Goal: Transaction & Acquisition: Purchase product/service

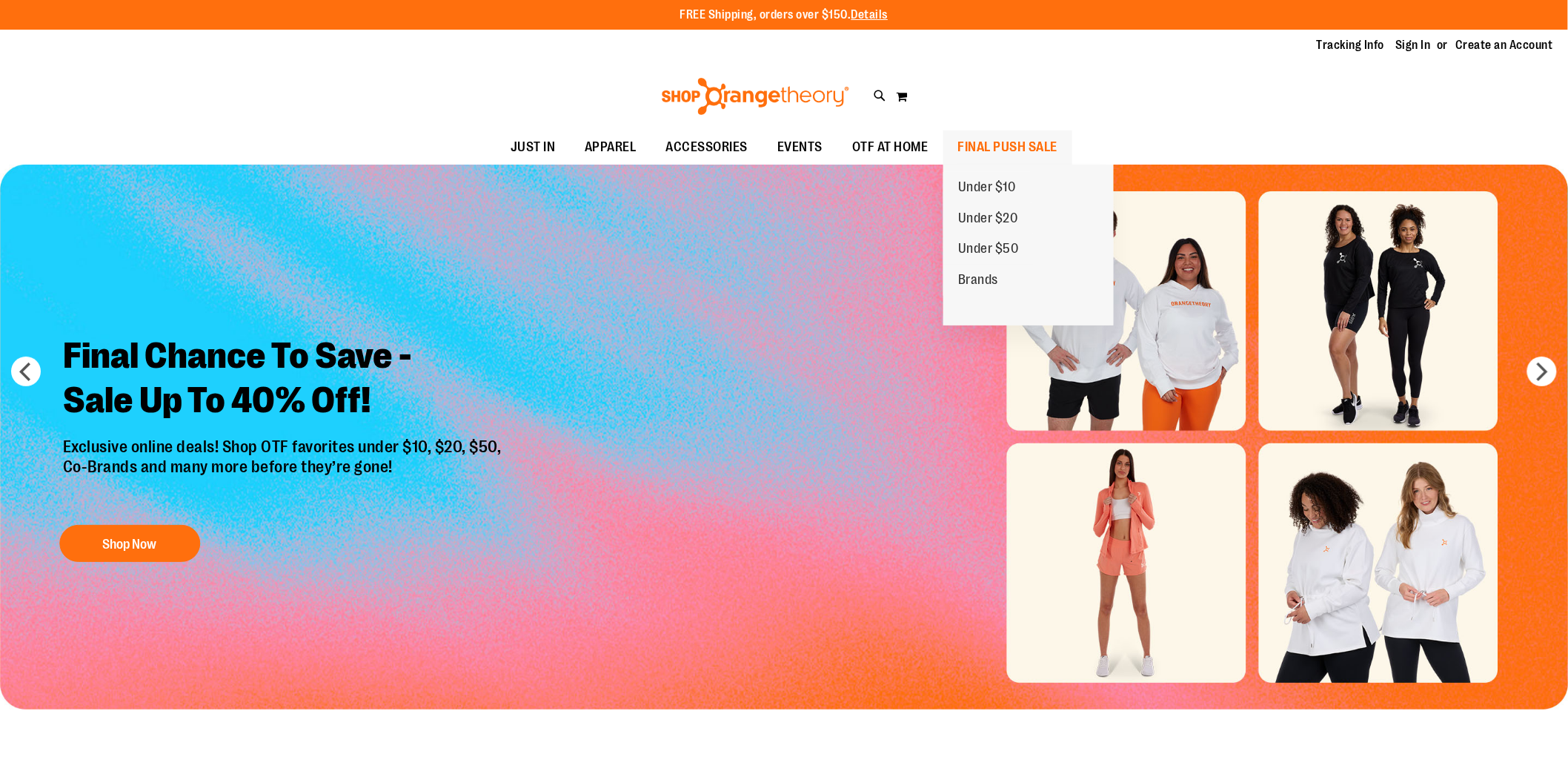
click at [1004, 143] on span "FINAL PUSH SALE" at bounding box center [1008, 147] width 100 height 33
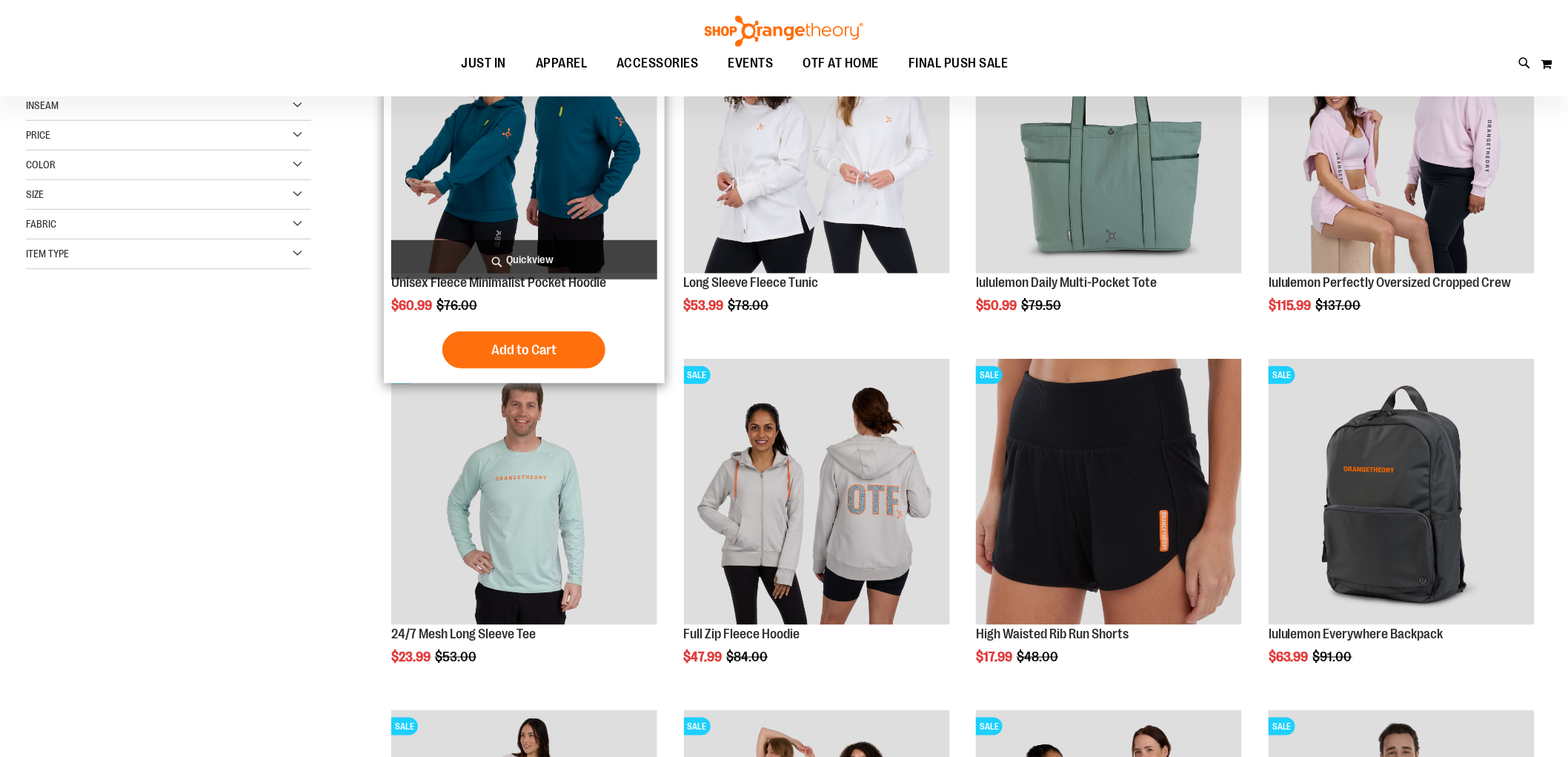
scroll to position [329, 0]
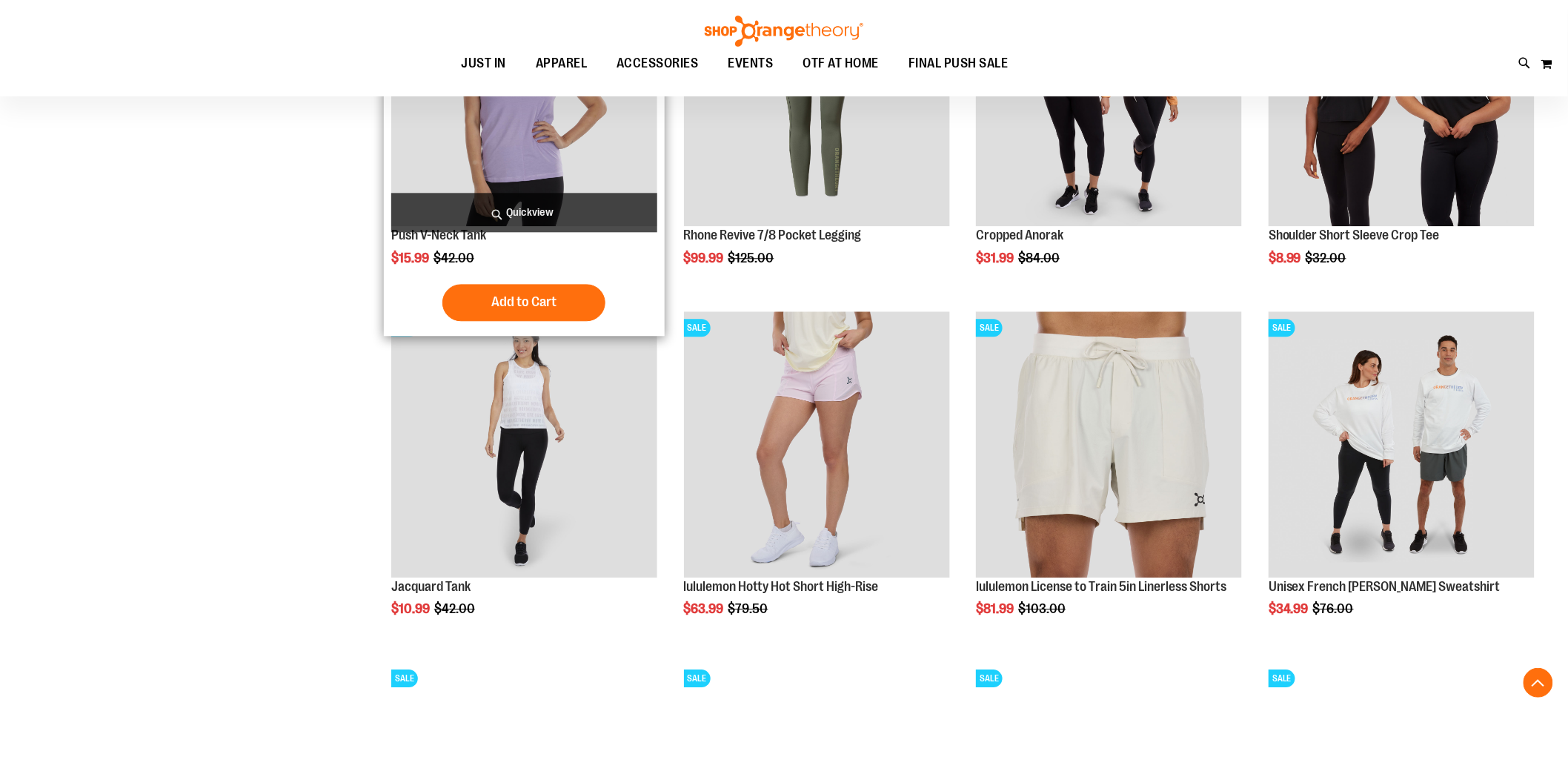
scroll to position [1483, 0]
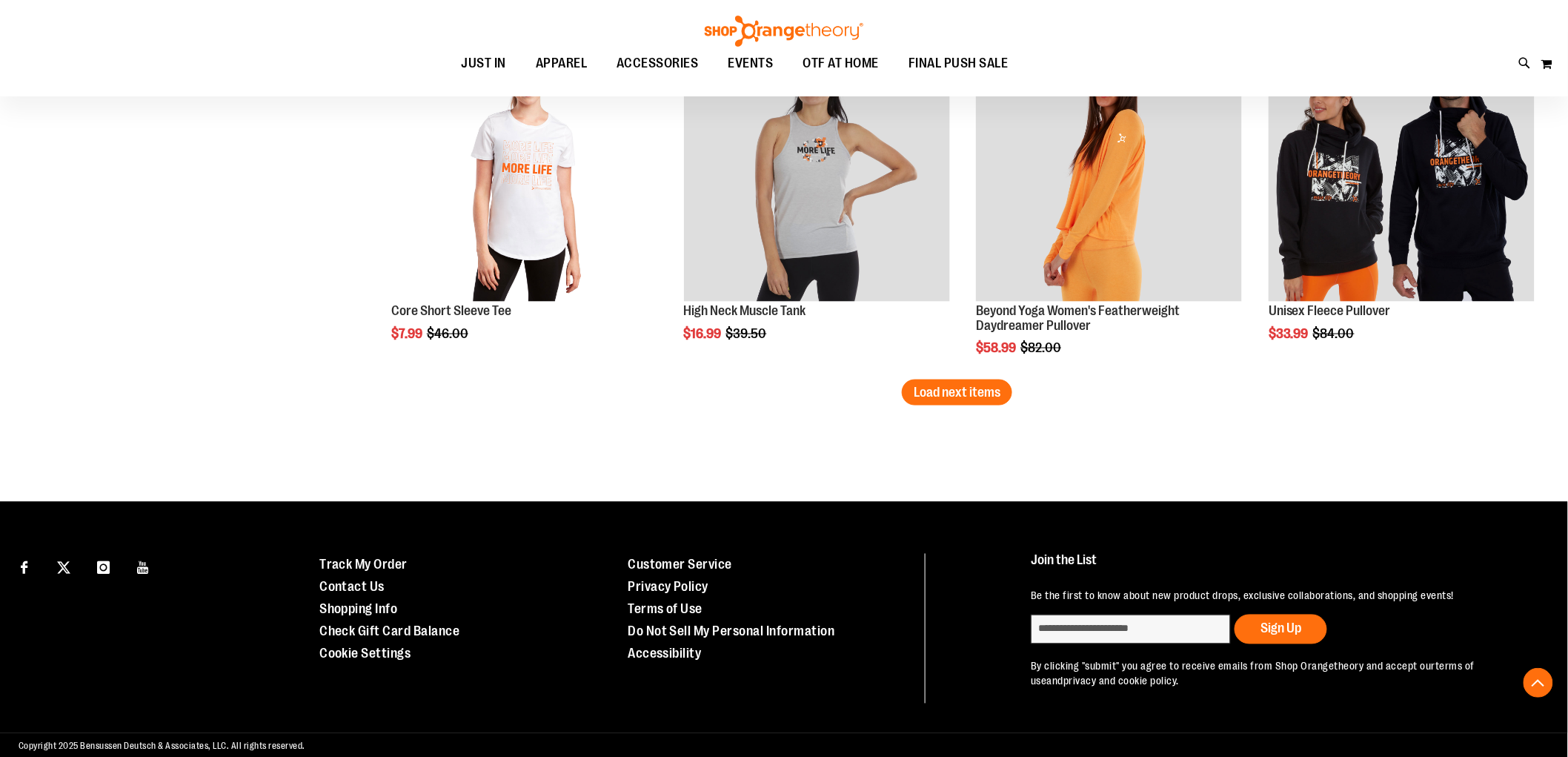
scroll to position [3100, 0]
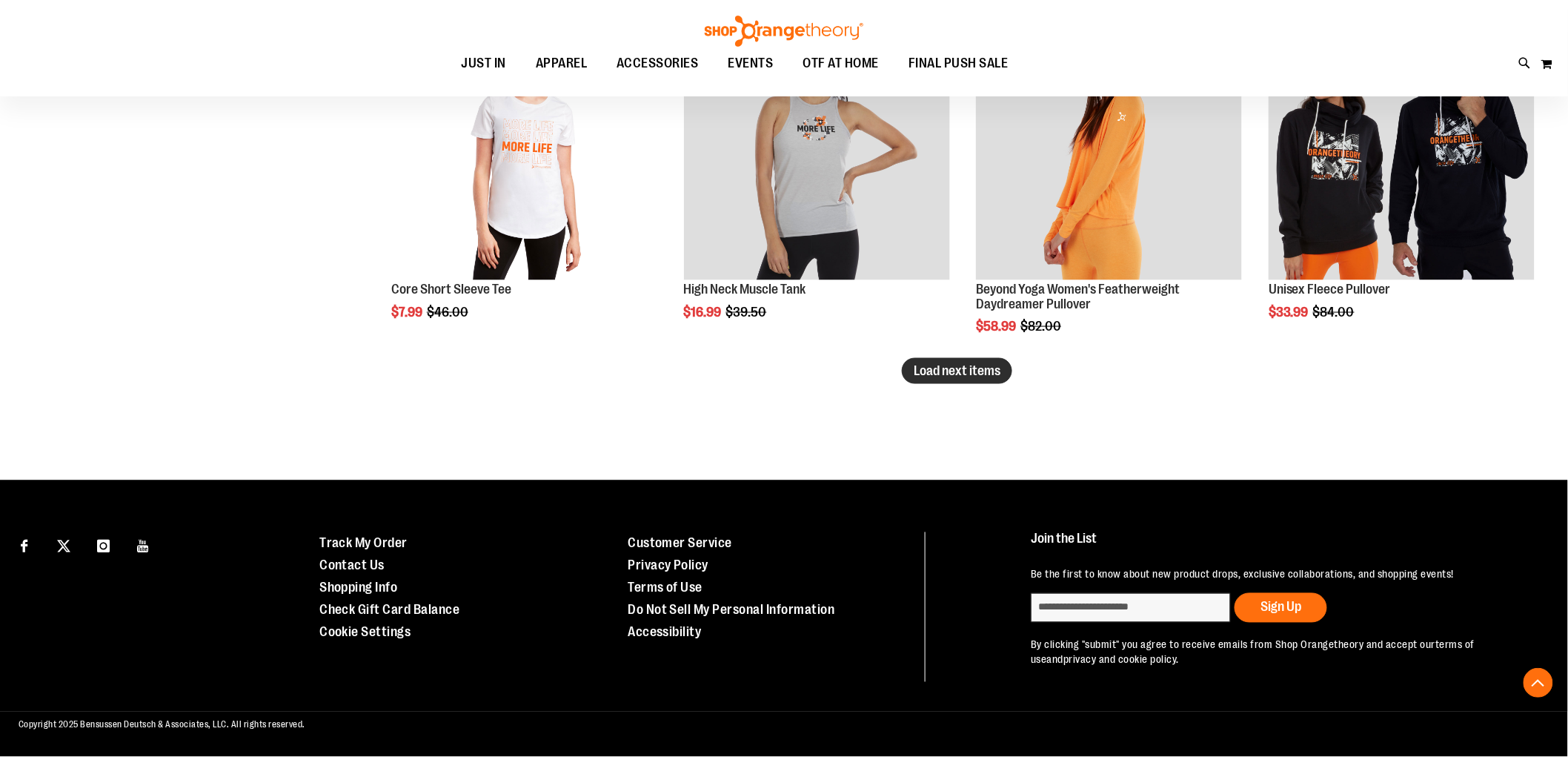
click at [985, 371] on span "Load next items" at bounding box center [957, 371] width 87 height 15
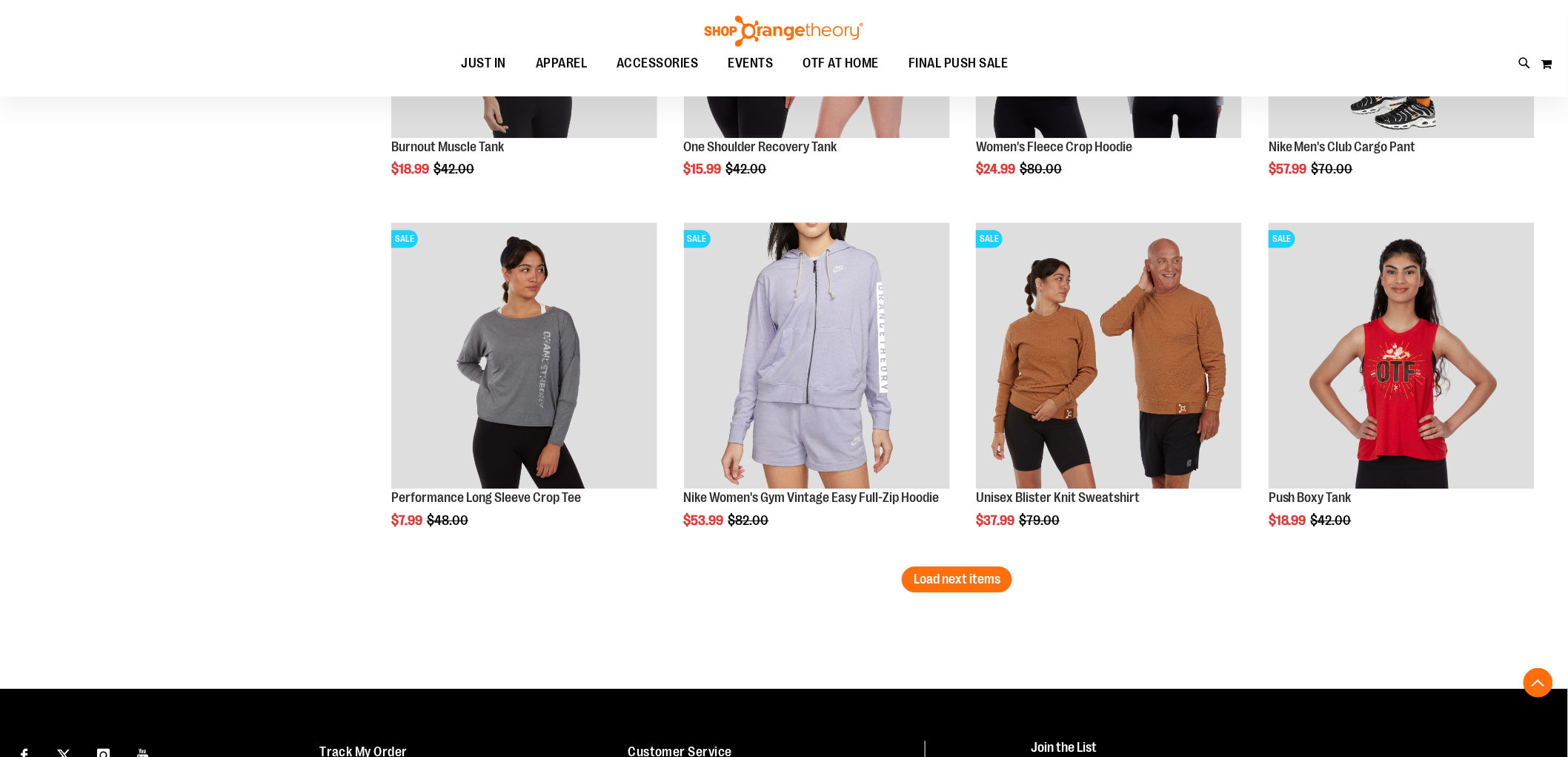
scroll to position [4006, 0]
